Goal: Transaction & Acquisition: Subscribe to service/newsletter

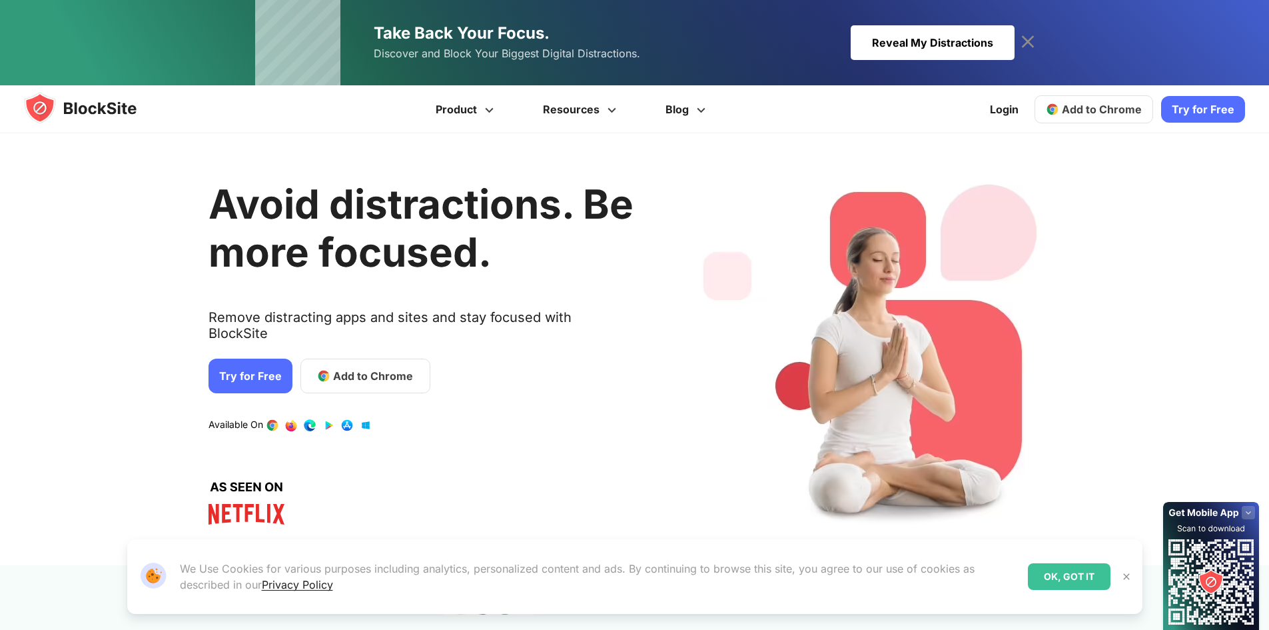
click at [229, 359] on link "Try for Free" at bounding box center [251, 376] width 84 height 35
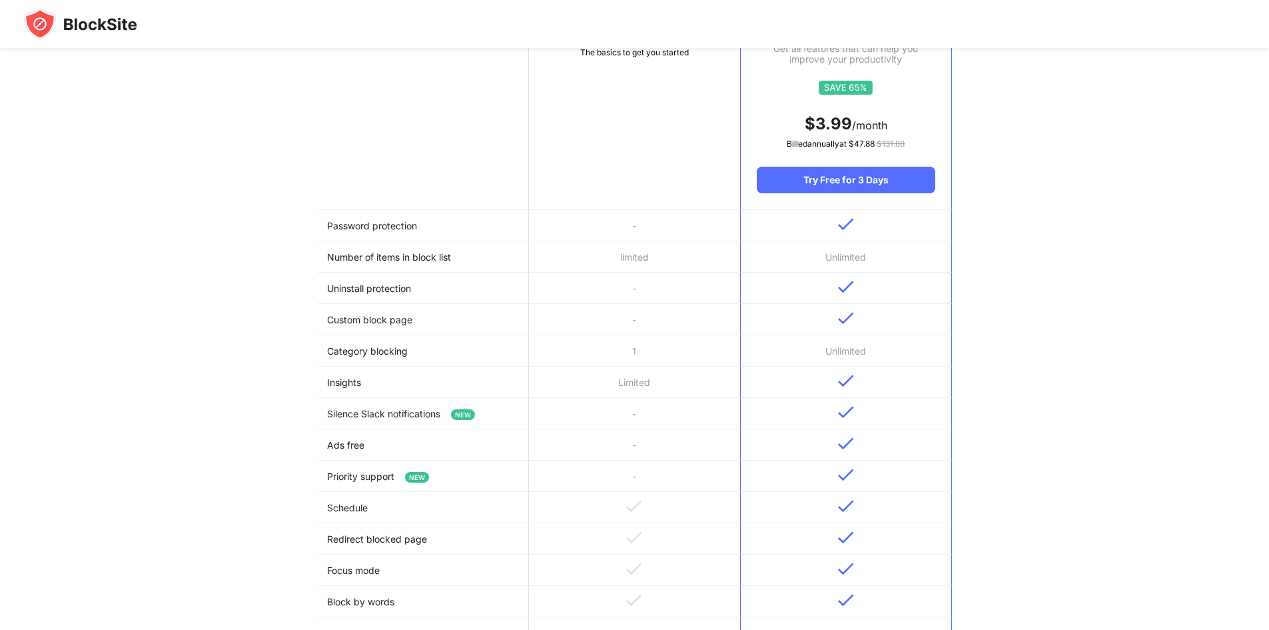
scroll to position [200, 0]
